Goal: Information Seeking & Learning: Learn about a topic

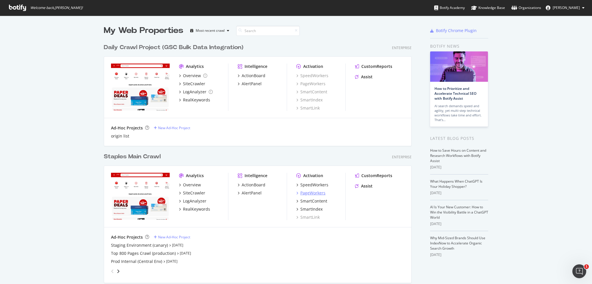
click at [306, 192] on div "PageWorkers" at bounding box center [312, 193] width 25 height 6
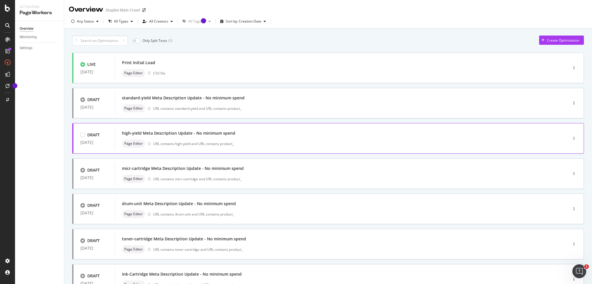
click at [261, 139] on div "high-yield Meta Description Update - No minimum spend Page Editor URL contains …" at bounding box center [332, 138] width 421 height 18
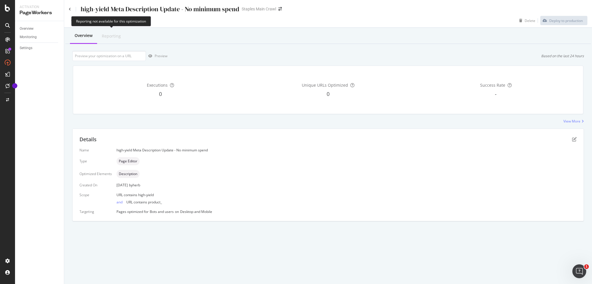
click at [114, 38] on div "Reporting" at bounding box center [111, 36] width 19 height 6
click at [29, 29] on div "Overview" at bounding box center [27, 29] width 14 height 6
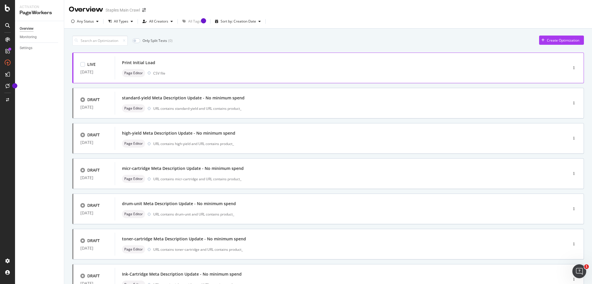
click at [239, 73] on div "Page Editor CSV file" at bounding box center [332, 73] width 421 height 8
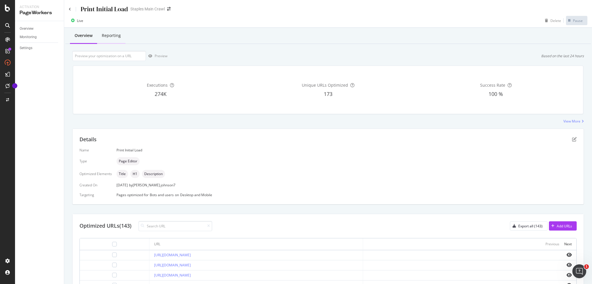
click at [112, 36] on div "Reporting" at bounding box center [111, 36] width 19 height 6
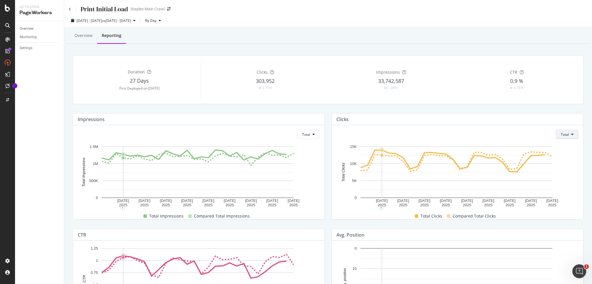
click at [564, 134] on span "Total" at bounding box center [565, 134] width 8 height 5
click at [567, 156] on span "Average" at bounding box center [564, 156] width 14 height 5
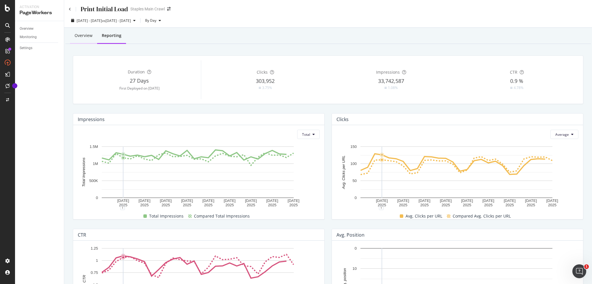
click at [80, 36] on div "Overview" at bounding box center [84, 36] width 18 height 6
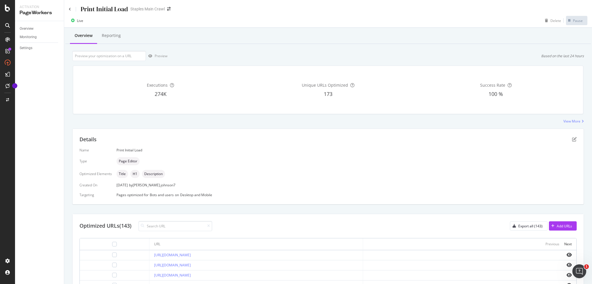
scroll to position [144, 0]
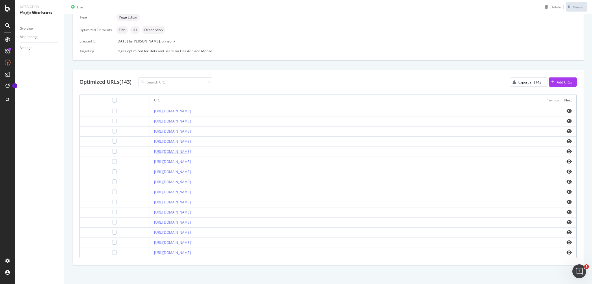
click at [191, 151] on link "[URL][DOMAIN_NAME]" at bounding box center [172, 151] width 37 height 5
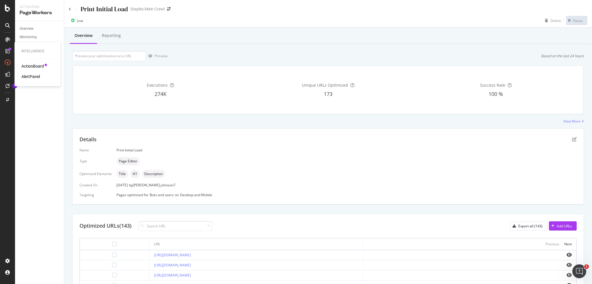
click at [30, 66] on div "ActionBoard" at bounding box center [32, 66] width 23 height 6
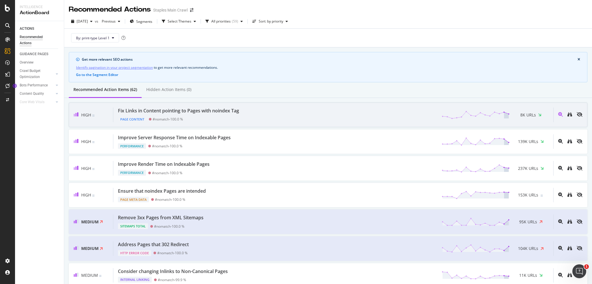
click at [213, 115] on div "Page Content #nomatch - 100.0 %" at bounding box center [179, 118] width 123 height 8
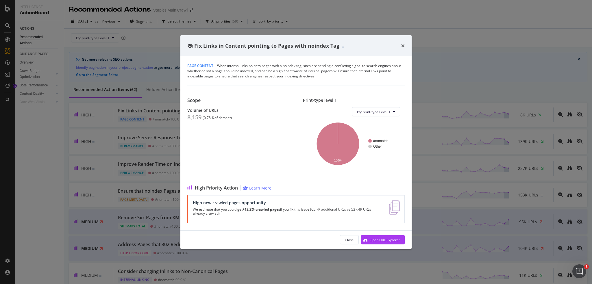
click at [453, 77] on div "Fix Links in Content pointing to Pages with noindex Tag Page Content | When int…" at bounding box center [296, 142] width 592 height 284
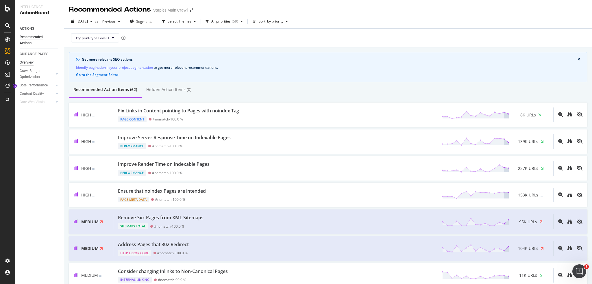
click at [31, 63] on div "Overview" at bounding box center [27, 63] width 14 height 6
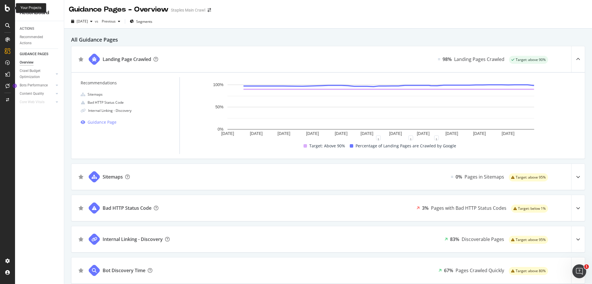
click at [5, 7] on icon at bounding box center [7, 8] width 5 height 7
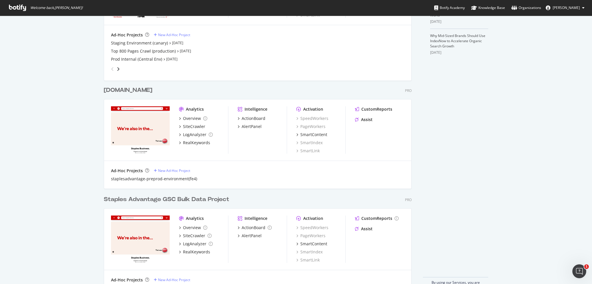
scroll to position [217, 0]
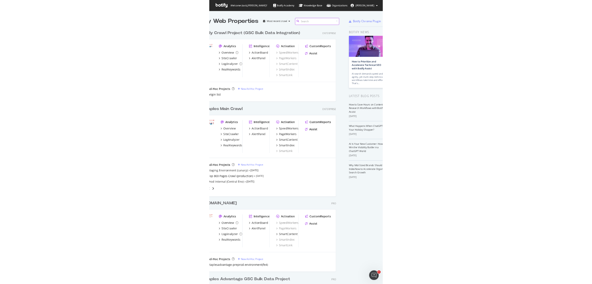
scroll to position [400, 241]
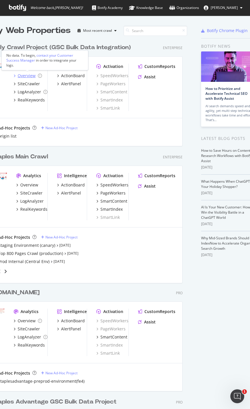
click at [22, 77] on div "Overview" at bounding box center [27, 76] width 18 height 6
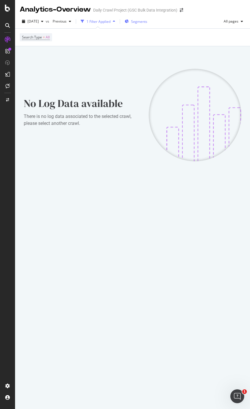
click at [144, 23] on span "Segments" at bounding box center [139, 21] width 16 height 5
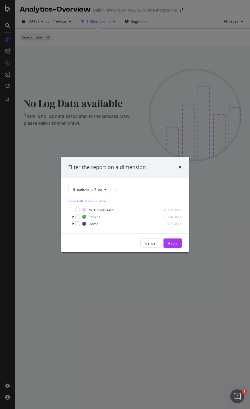
click at [182, 167] on div "Filter the report on a dimension" at bounding box center [124, 167] width 127 height 21
click at [183, 170] on div "Filter the report on a dimension" at bounding box center [124, 167] width 127 height 21
click at [177, 167] on div "Filter the report on a dimension" at bounding box center [124, 168] width 113 height 8
click at [180, 167] on icon "times" at bounding box center [179, 167] width 3 height 5
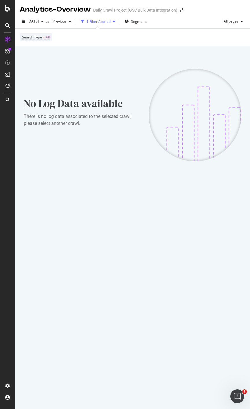
click at [126, 215] on div "Analytics - Overview Daily Crawl Project (GSC Bulk Data Integration) 2025 Sep. …" at bounding box center [132, 204] width 235 height 409
click at [142, 33] on div "Search Type = All" at bounding box center [132, 37] width 225 height 17
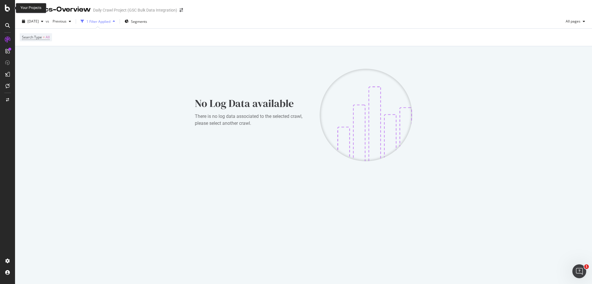
click at [10, 8] on icon at bounding box center [7, 8] width 5 height 7
